Goal: Task Accomplishment & Management: Manage account settings

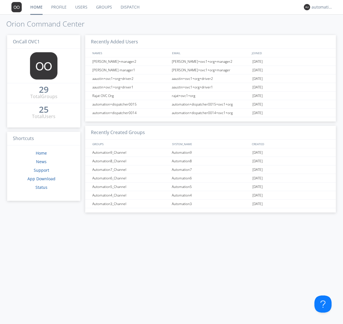
click at [103, 7] on link "Groups" at bounding box center [104, 7] width 25 height 14
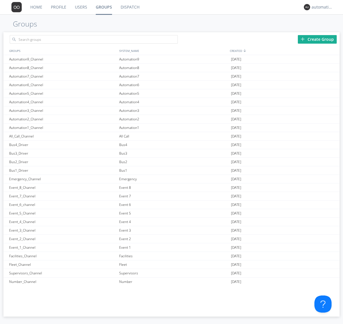
click at [317, 39] on div "Create Group" at bounding box center [316, 39] width 39 height 9
click at [103, 7] on link "Groups" at bounding box center [103, 7] width 25 height 14
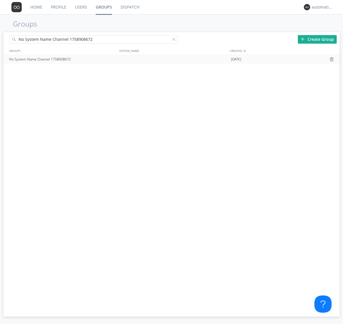
type input "No System Name Channel 1758908672"
click at [175, 40] on div at bounding box center [175, 41] width 6 height 6
type input "No System Name Channel 1758908672"
click at [63, 59] on div "No System Name Channel 1758908672" at bounding box center [63, 59] width 110 height 9
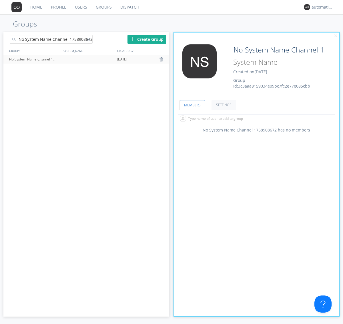
type input "System Name 1758908672"
click at [89, 40] on div at bounding box center [90, 41] width 6 height 6
type input "No System Name Channel 1758908672"
click at [34, 59] on div "No System Name Channel 1758908672" at bounding box center [34, 59] width 53 height 9
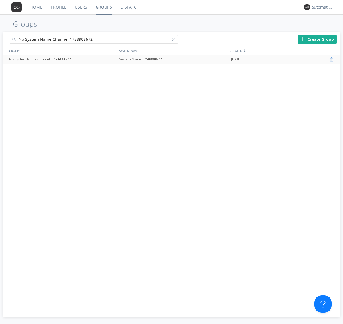
click at [332, 59] on div at bounding box center [332, 59] width 6 height 5
